Goal: Information Seeking & Learning: Check status

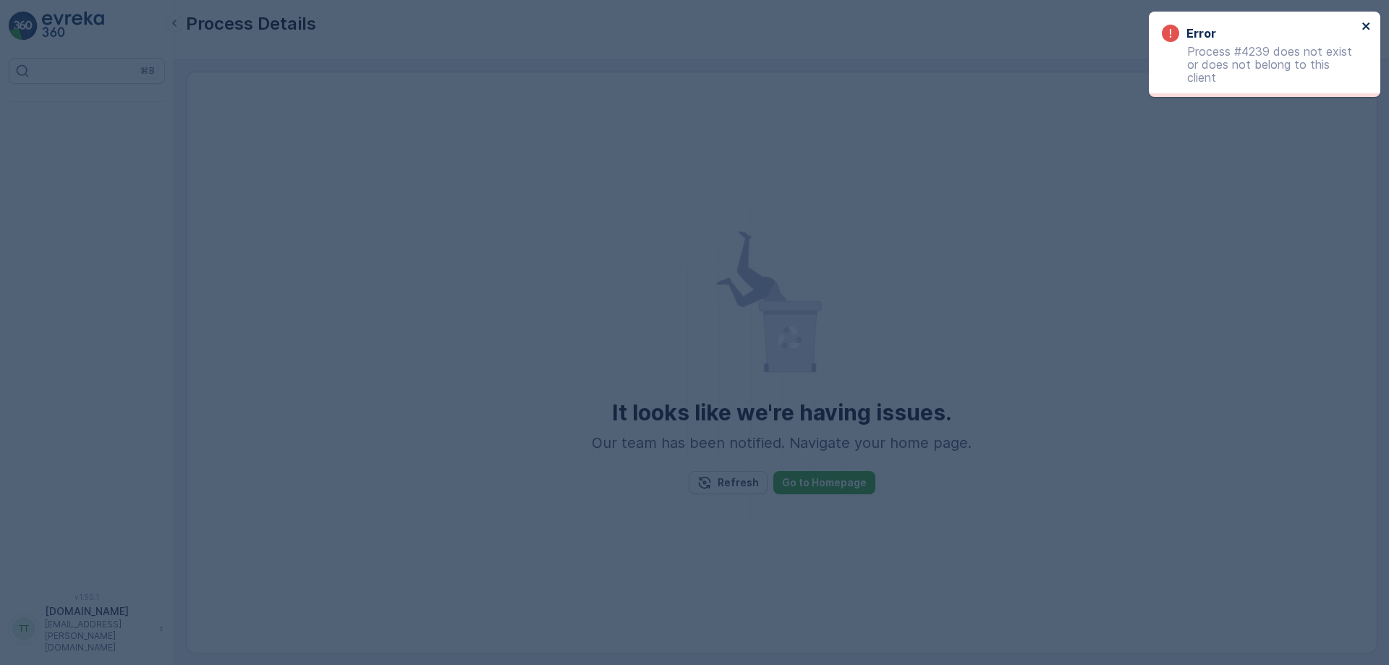
click at [1367, 24] on icon "close" at bounding box center [1367, 26] width 10 height 12
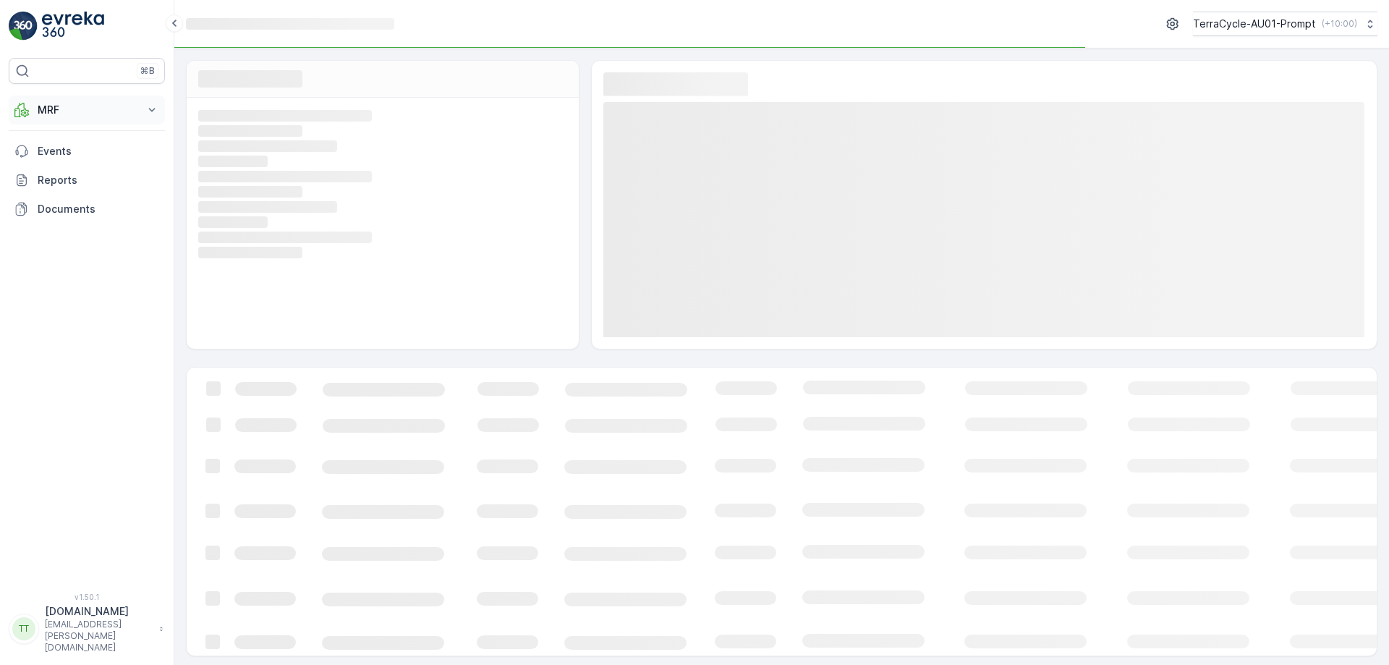
click at [65, 122] on button "MRF" at bounding box center [87, 110] width 156 height 29
click at [60, 188] on p "Process" at bounding box center [56, 195] width 39 height 14
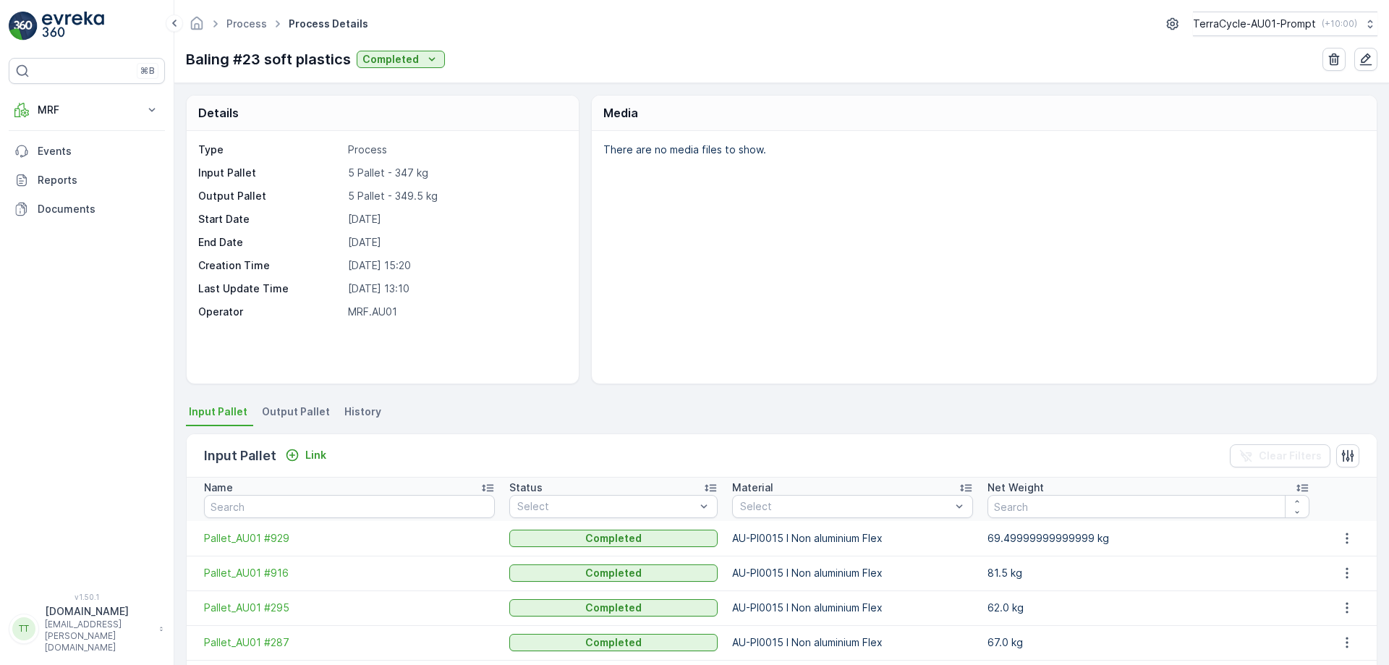
scroll to position [175, 0]
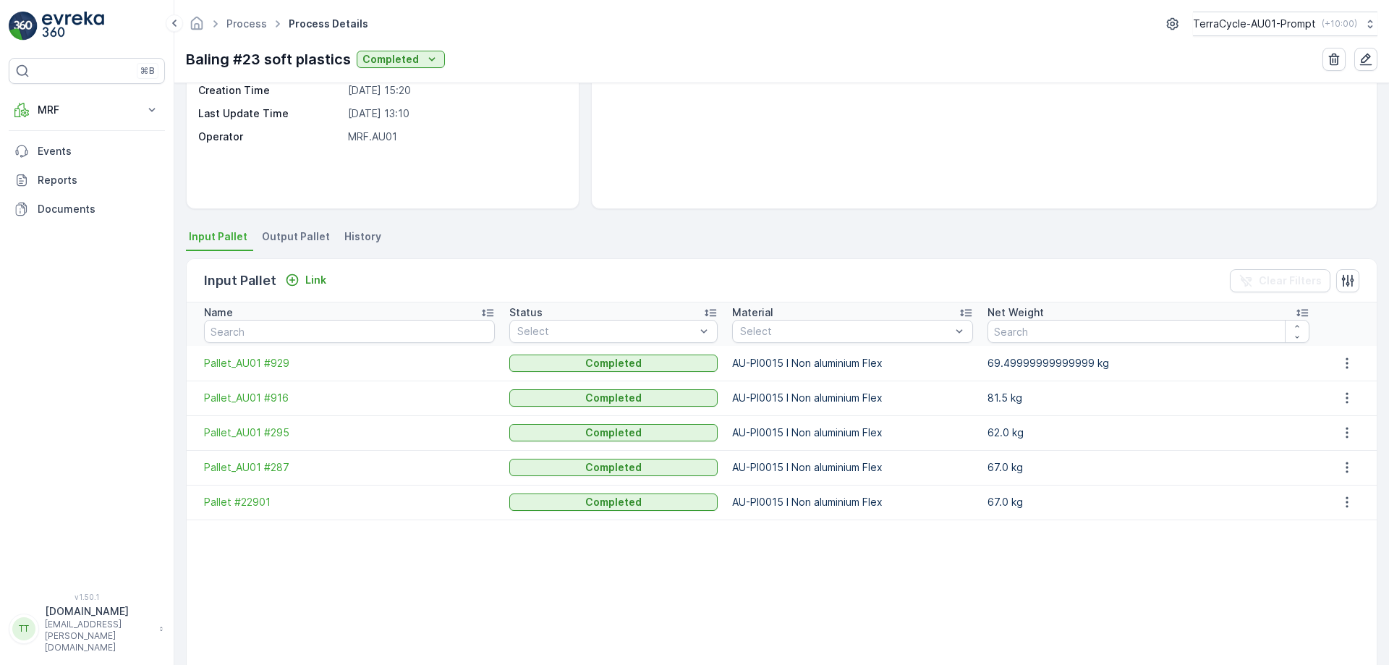
click at [305, 242] on span "Output Pallet" at bounding box center [296, 236] width 68 height 14
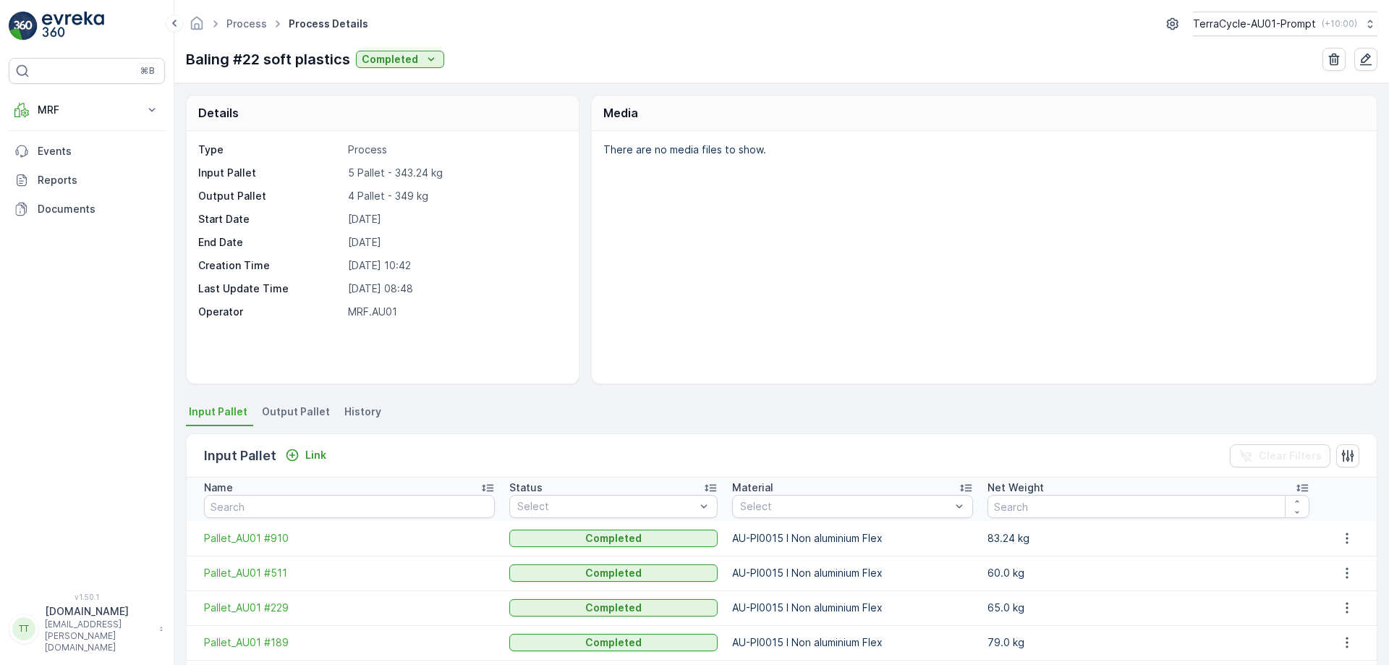
click at [294, 408] on span "Output Pallet" at bounding box center [296, 411] width 68 height 14
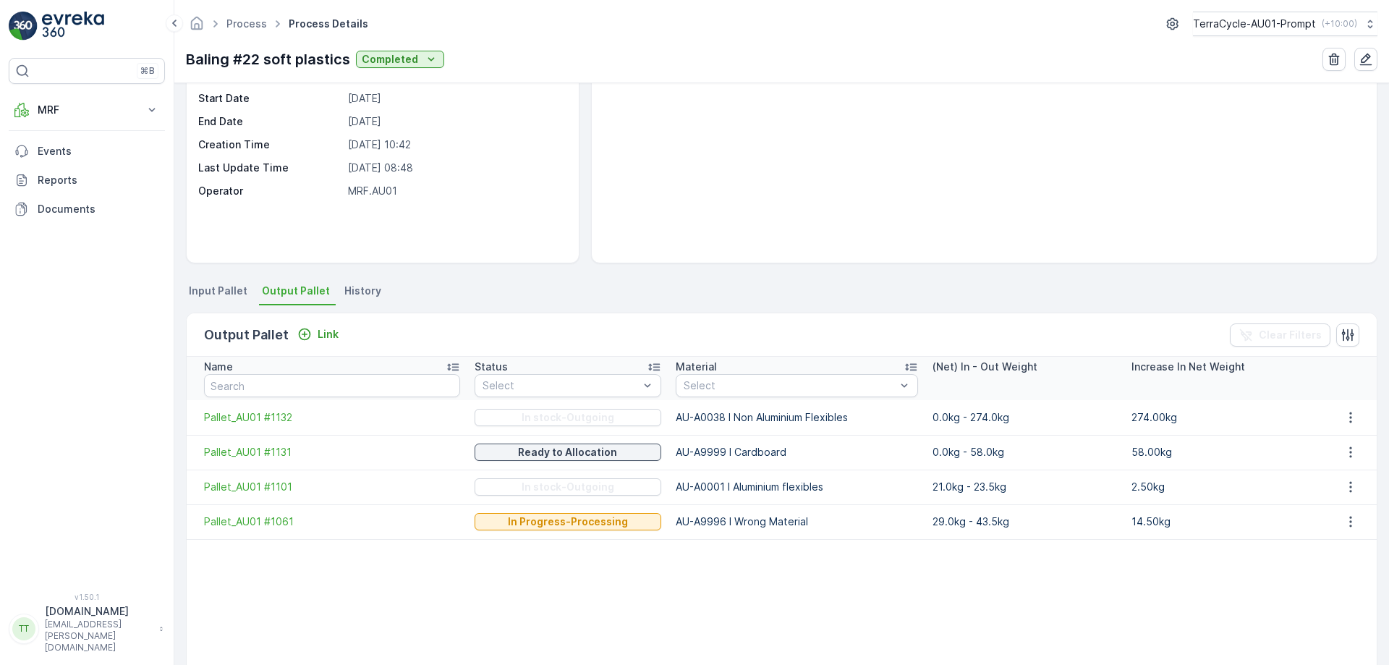
scroll to position [122, 0]
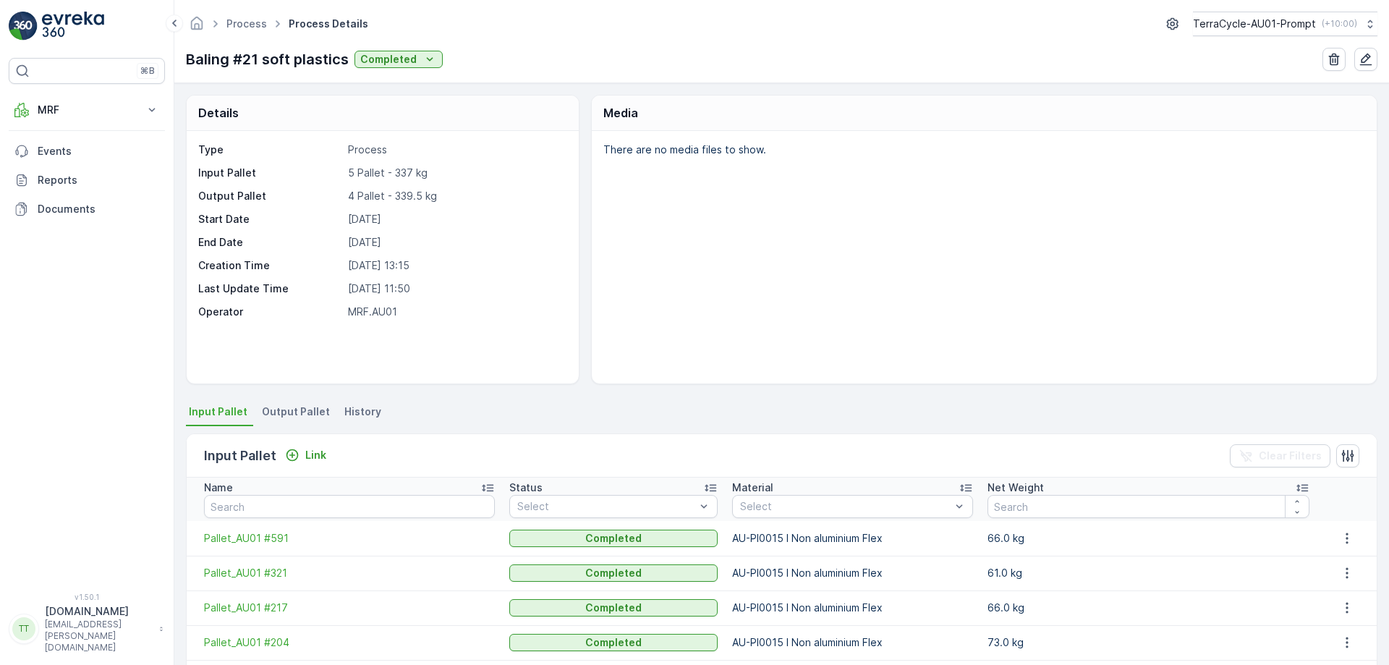
click at [283, 412] on span "Output Pallet" at bounding box center [296, 411] width 68 height 14
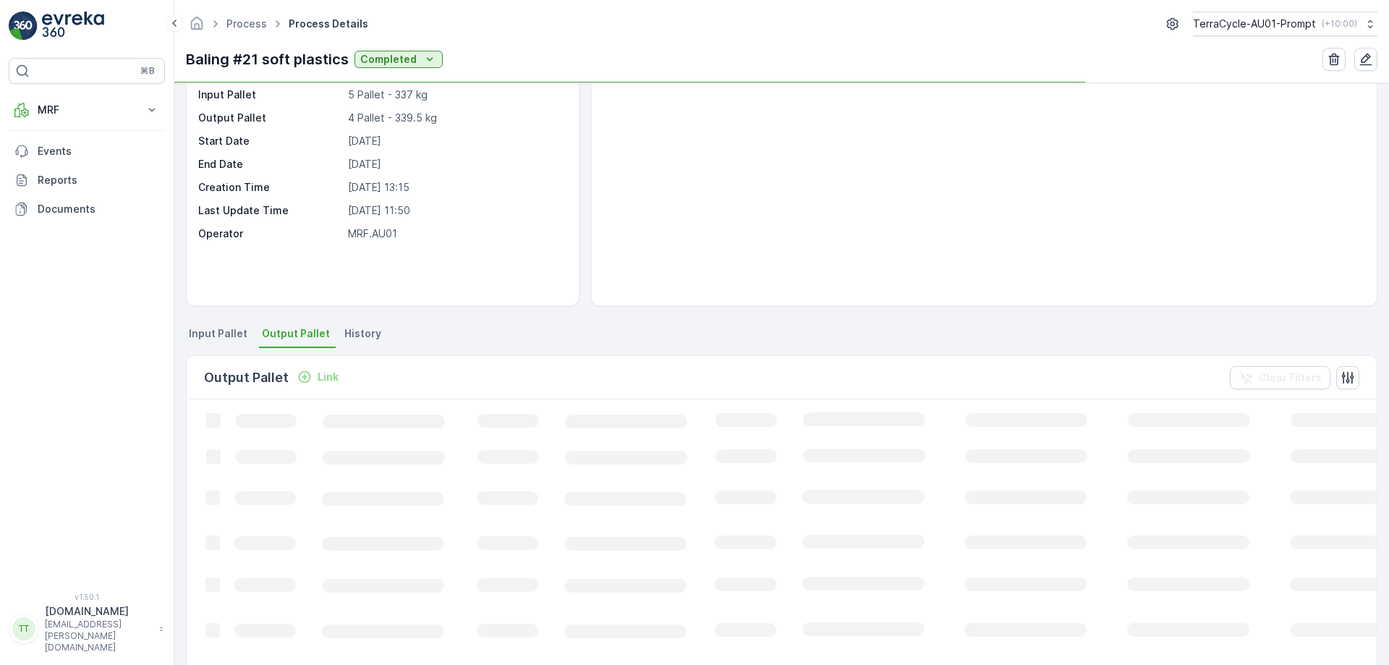
scroll to position [80, 0]
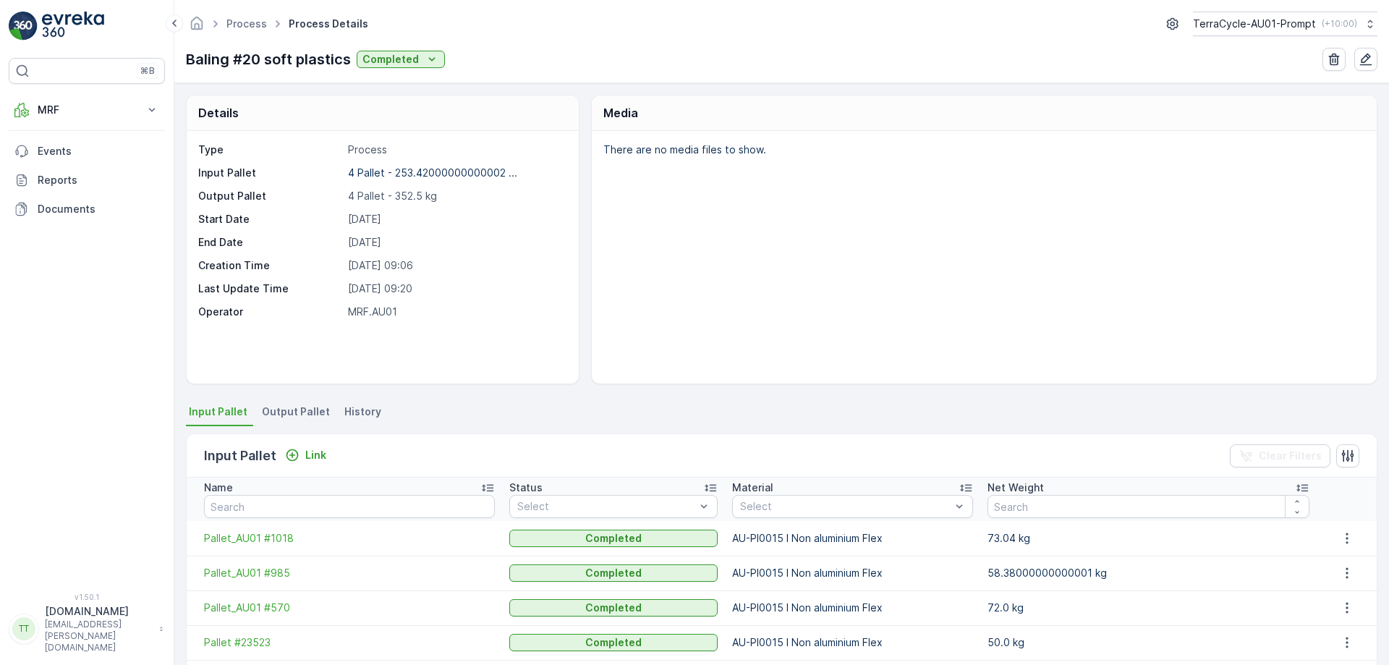
click at [308, 418] on span "Output Pallet" at bounding box center [296, 411] width 68 height 14
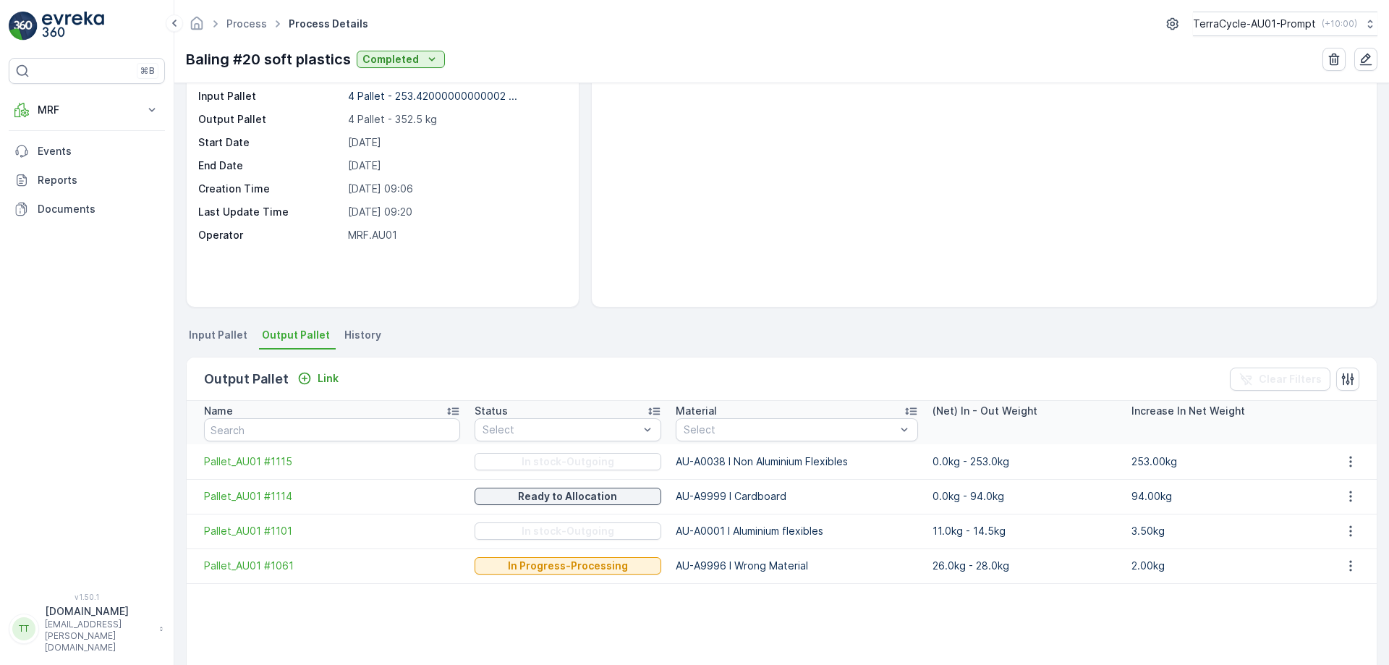
scroll to position [77, 0]
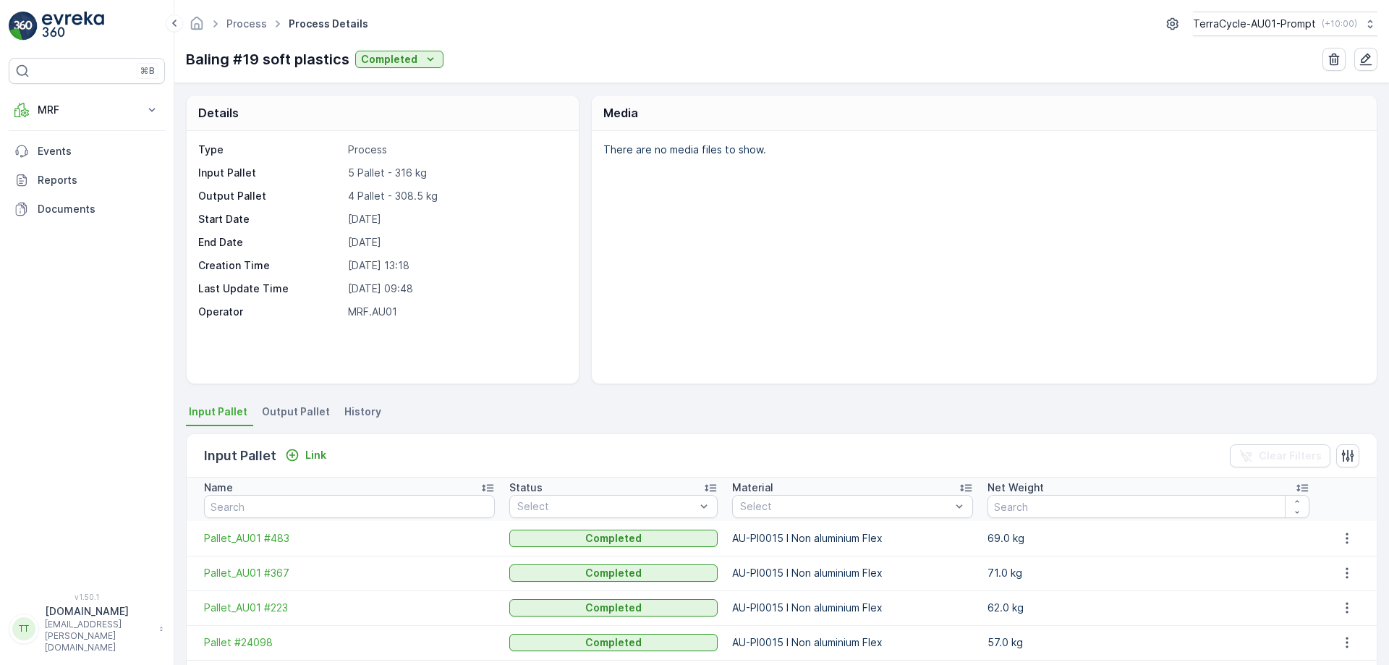
click at [302, 407] on span "Output Pallet" at bounding box center [296, 411] width 68 height 14
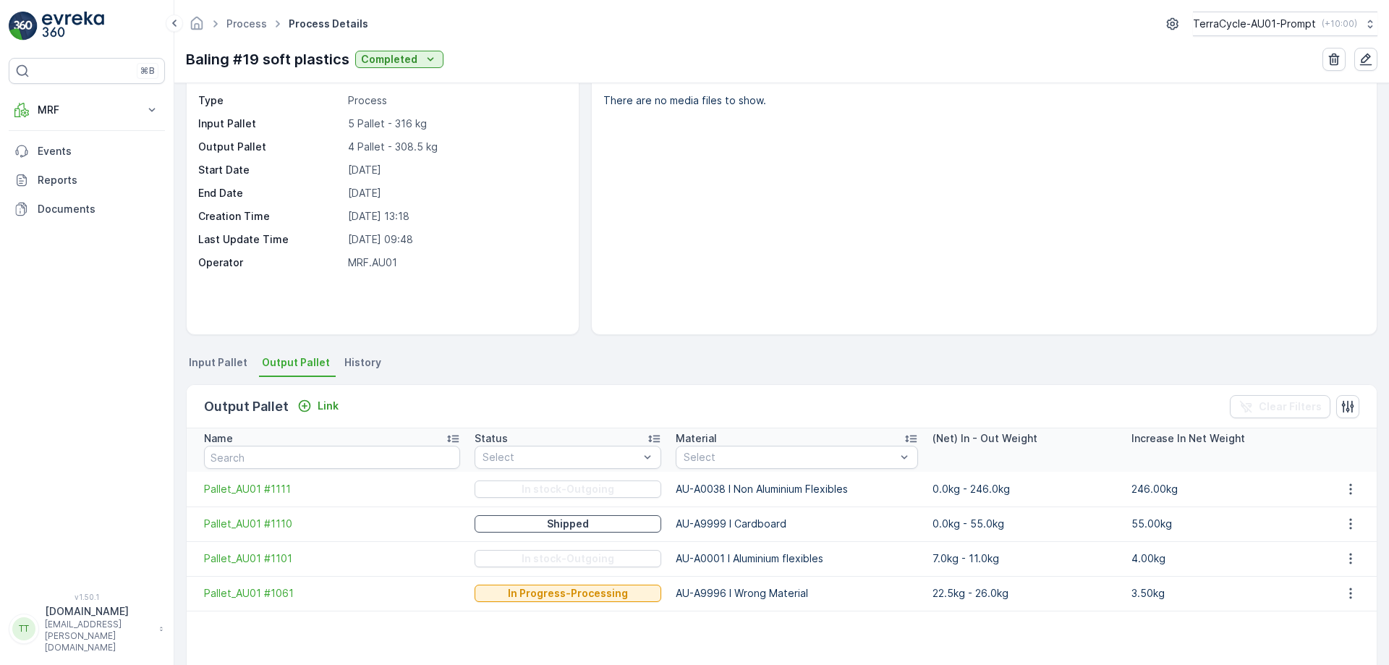
scroll to position [50, 0]
